Goal: Navigation & Orientation: Find specific page/section

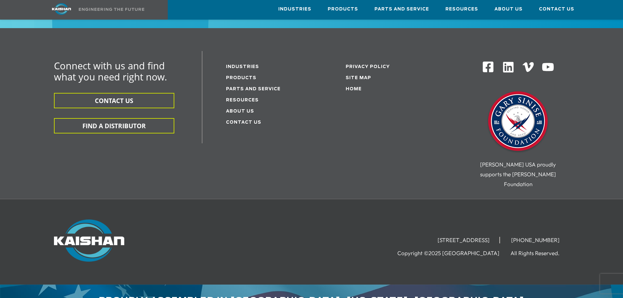
scroll to position [2080, 0]
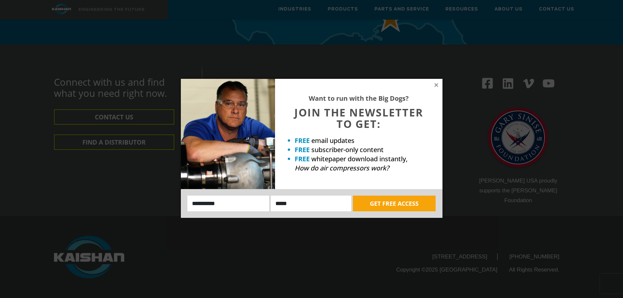
scroll to position [2165, 0]
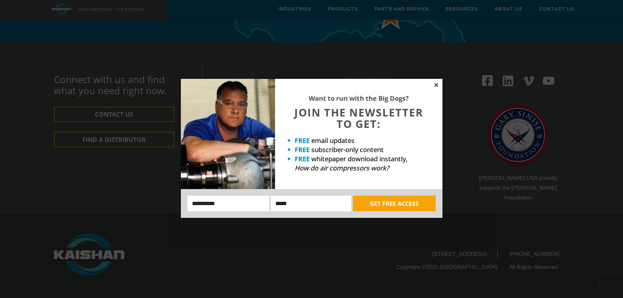
click at [438, 85] on icon at bounding box center [436, 85] width 6 height 6
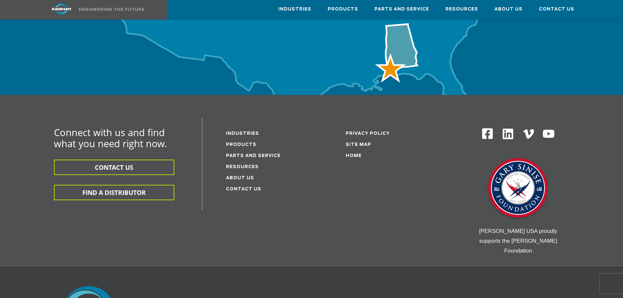
scroll to position [2099, 0]
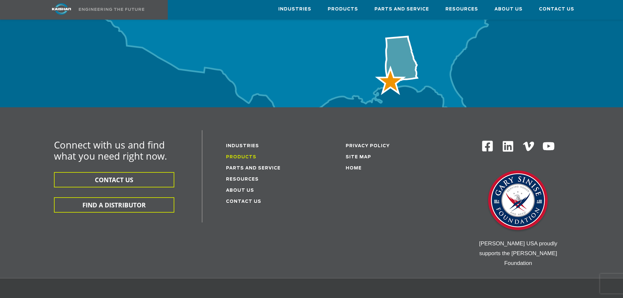
click at [244, 155] on link "Products" at bounding box center [241, 157] width 30 height 4
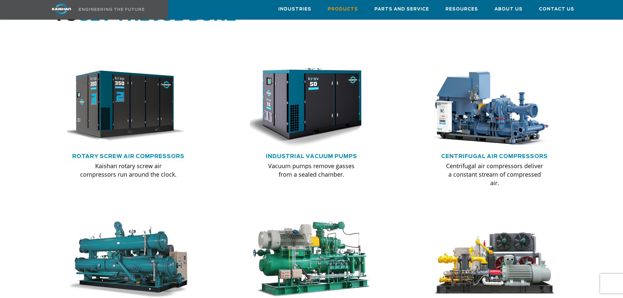
scroll to position [392, 0]
click at [114, 153] on link "Rotary Screw Air Compressors" at bounding box center [128, 155] width 112 height 5
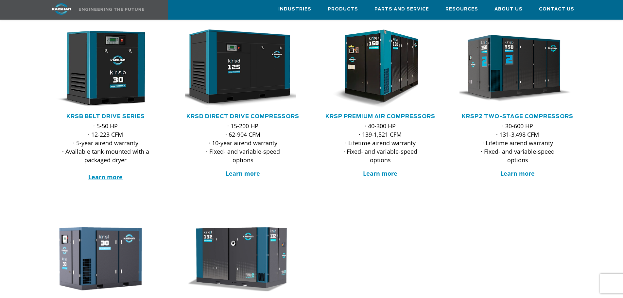
scroll to position [98, 0]
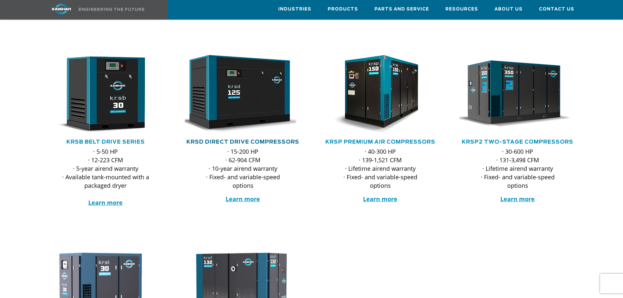
click at [247, 139] on link "KRSD Direct Drive Compressors" at bounding box center [242, 141] width 113 height 5
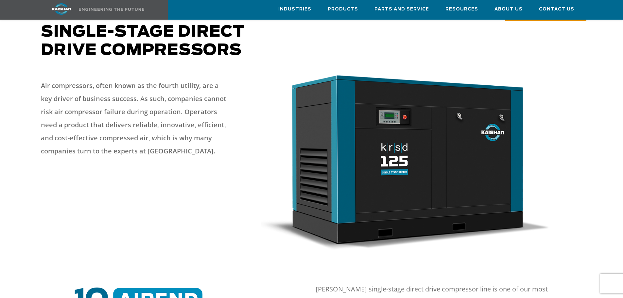
scroll to position [65, 0]
